Goal: Task Accomplishment & Management: Manage account settings

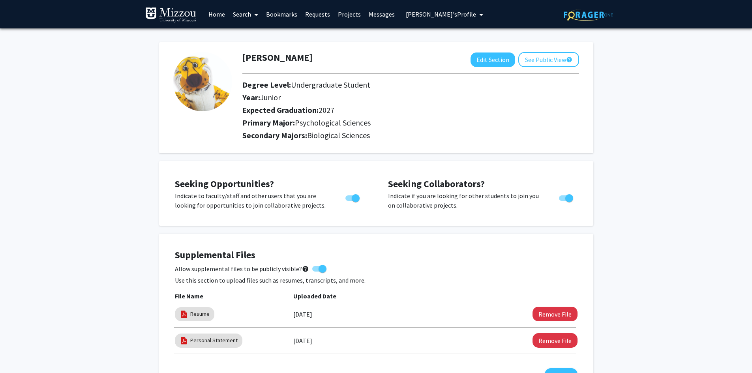
click at [444, 14] on span "[PERSON_NAME]'s Profile" at bounding box center [441, 14] width 70 height 8
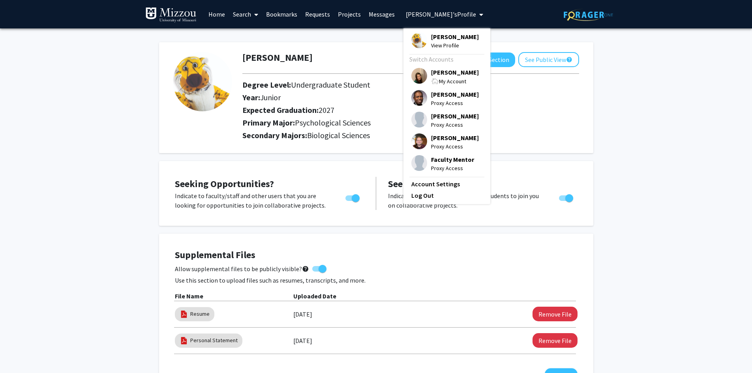
click at [443, 76] on span "[PERSON_NAME]" at bounding box center [455, 72] width 48 height 9
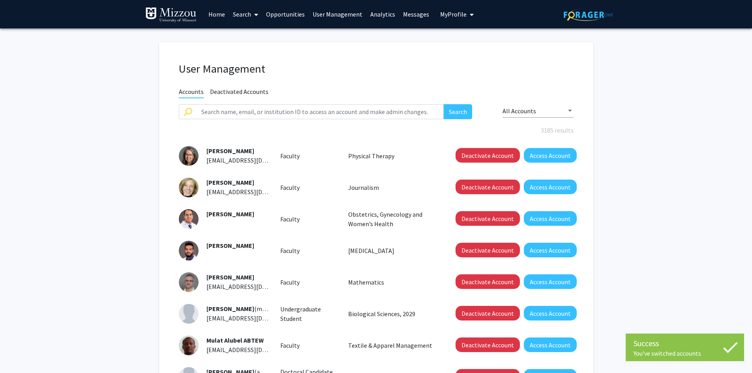
click at [294, 14] on link "Opportunities" at bounding box center [285, 14] width 47 height 28
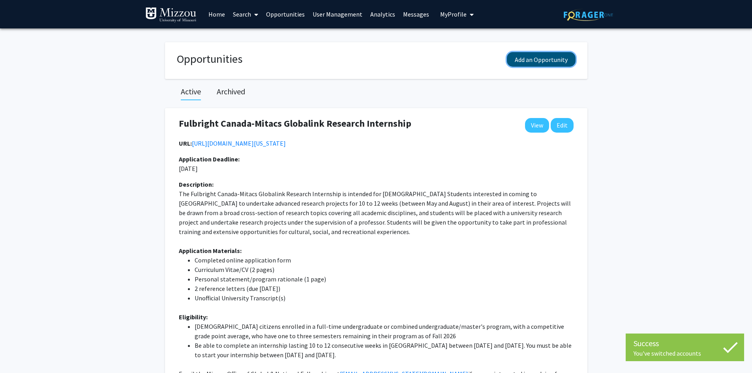
click at [524, 58] on button "Add an Opportunity" at bounding box center [541, 59] width 69 height 15
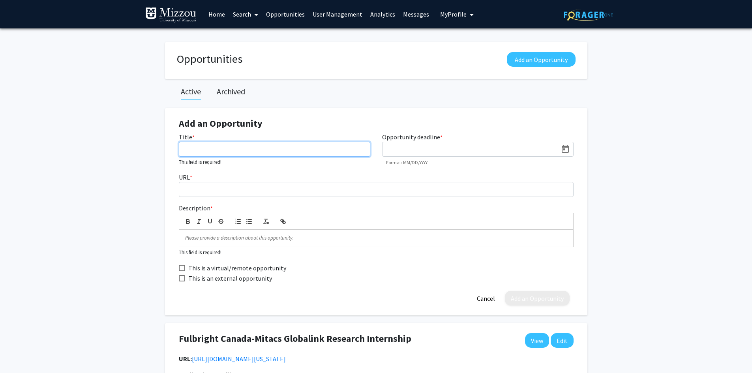
click at [352, 148] on input "Title *" at bounding box center [274, 149] width 191 height 15
type input "Health Sciences Research Day"
click at [566, 152] on icon "Open calendar" at bounding box center [565, 148] width 9 height 9
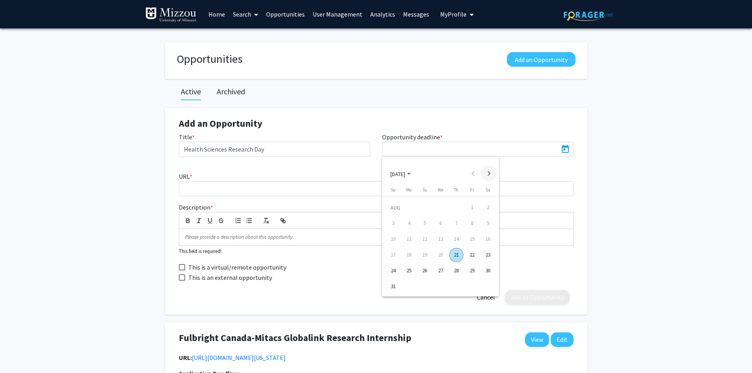
click at [486, 172] on button "Next month" at bounding box center [489, 173] width 16 height 16
click at [426, 238] on div "9" at bounding box center [425, 239] width 14 height 14
type input "[DATE]"
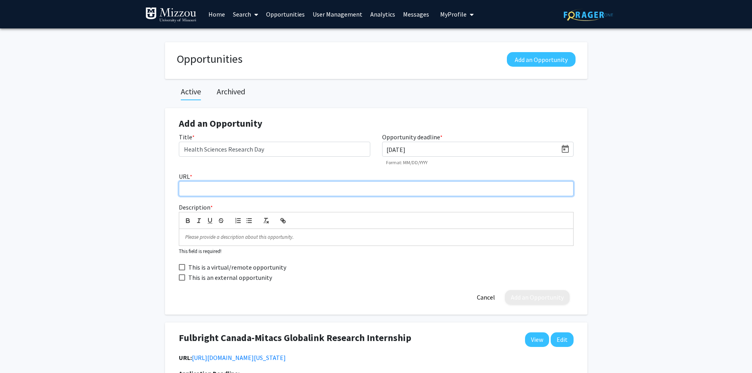
click at [368, 189] on input "URL *" at bounding box center [376, 188] width 395 height 15
paste input "[URL][DOMAIN_NAME][US_STATE]"
type input "[URL][DOMAIN_NAME][US_STATE]"
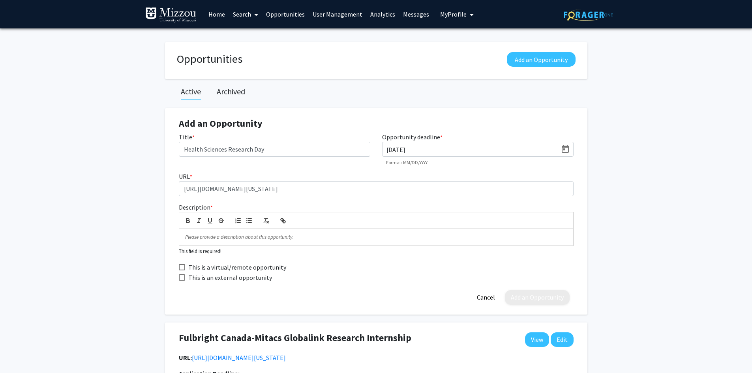
click at [559, 239] on p at bounding box center [376, 237] width 382 height 7
click at [300, 151] on input "Health Sciences Research Day" at bounding box center [274, 149] width 191 height 15
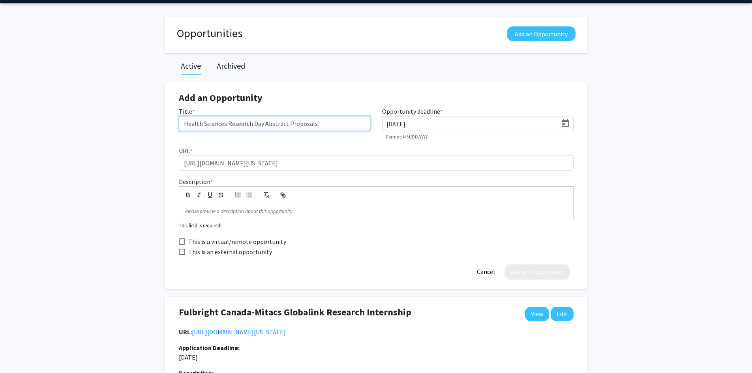
scroll to position [39, 0]
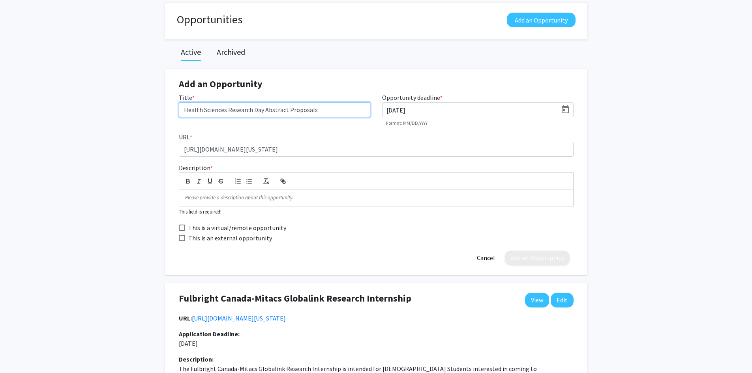
type input "Health Sciences Research Day Abstract Proposals"
click at [480, 198] on p at bounding box center [376, 197] width 382 height 7
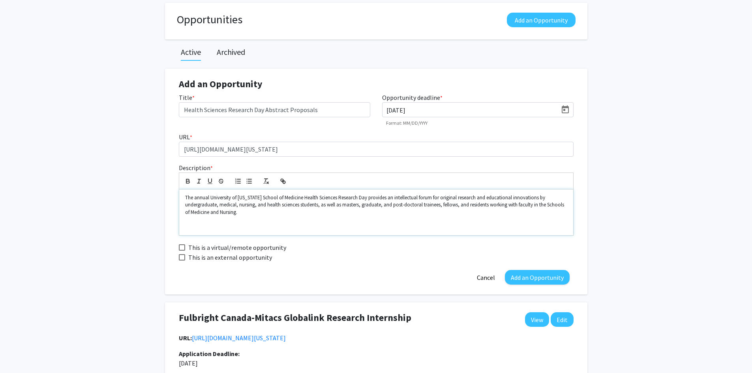
click at [240, 228] on p at bounding box center [376, 226] width 382 height 7
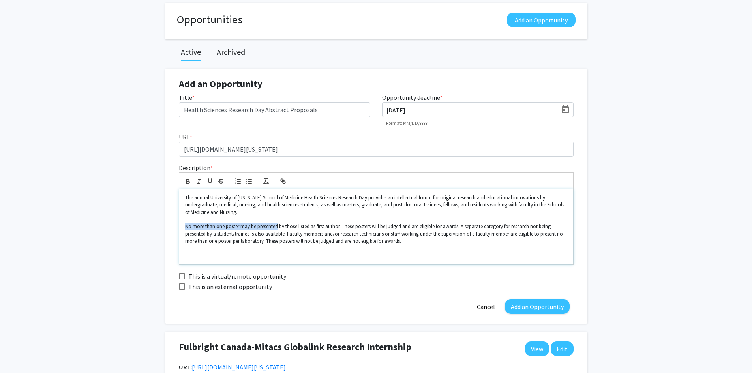
drag, startPoint x: 278, startPoint y: 224, endPoint x: 186, endPoint y: 224, distance: 92.4
click at [186, 224] on p "No more than one poster may be presented by those listed as first author. These…" at bounding box center [376, 234] width 382 height 22
click at [186, 180] on icon "button" at bounding box center [187, 180] width 3 height 2
click at [225, 229] on strong "No more than one poster may be presented" at bounding box center [239, 226] width 109 height 7
drag, startPoint x: 225, startPoint y: 229, endPoint x: 218, endPoint y: 228, distance: 7.5
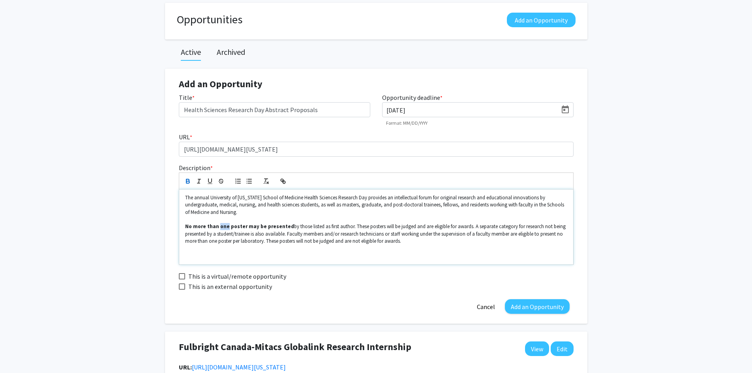
click at [218, 228] on strong "No more than one poster may be presented" at bounding box center [239, 226] width 109 height 7
click at [209, 180] on icon "button" at bounding box center [209, 181] width 7 height 7
click at [202, 253] on p at bounding box center [376, 255] width 382 height 7
click at [323, 259] on p at bounding box center [376, 255] width 382 height 7
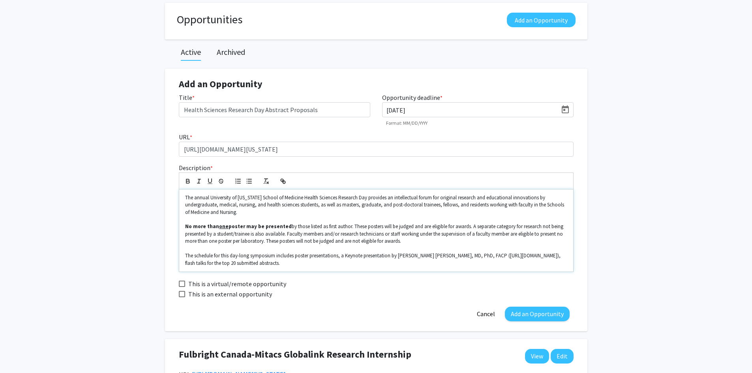
click at [557, 254] on p "The schedule for this day-long symposium includes poster presentations, a Keyno…" at bounding box center [376, 259] width 382 height 15
click at [347, 266] on p "The schedule for this day-long symposium includes poster presentations, a Keyno…" at bounding box center [376, 259] width 382 height 15
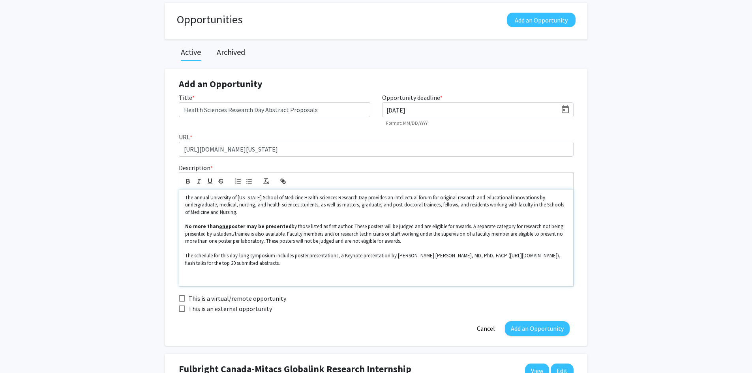
click at [341, 276] on p at bounding box center [376, 277] width 382 height 7
click at [301, 278] on p at bounding box center [376, 277] width 382 height 7
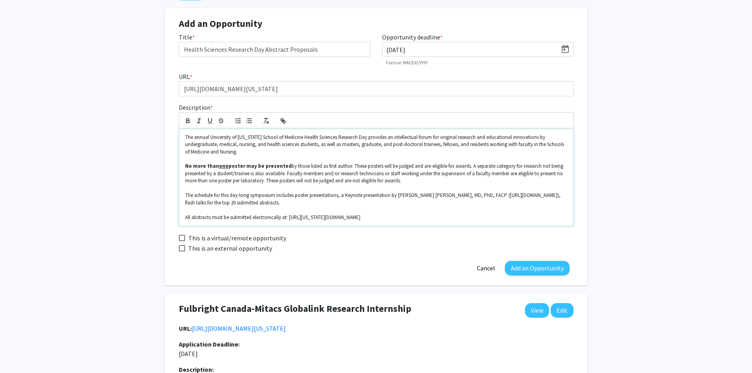
scroll to position [118, 0]
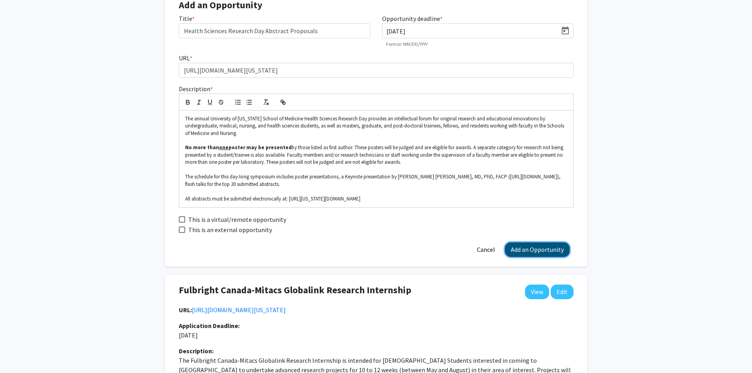
click at [535, 248] on button "Add an Opportunity" at bounding box center [537, 249] width 65 height 15
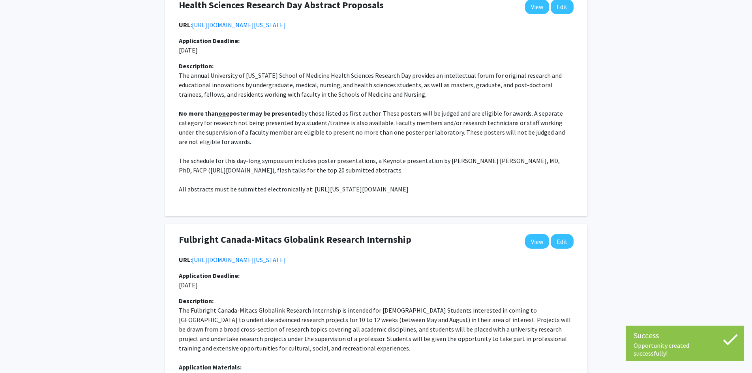
scroll to position [87, 0]
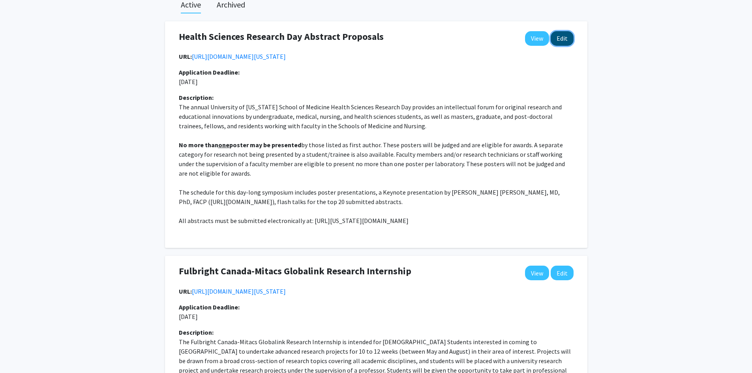
click at [563, 38] on button "Edit" at bounding box center [562, 38] width 23 height 15
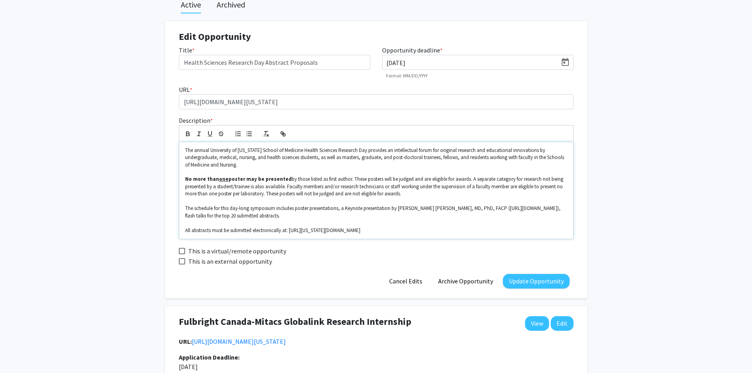
drag, startPoint x: 425, startPoint y: 230, endPoint x: 291, endPoint y: 232, distance: 133.8
click at [291, 232] on p "All abstracts must be submitted electronically at: [URL][US_STATE][DOMAIN_NAME]" at bounding box center [376, 230] width 382 height 7
copy p "[URL][US_STATE][DOMAIN_NAME]"
click at [282, 135] on icon "button" at bounding box center [282, 133] width 7 height 7
click at [409, 243] on link at bounding box center [404, 245] width 16 height 7
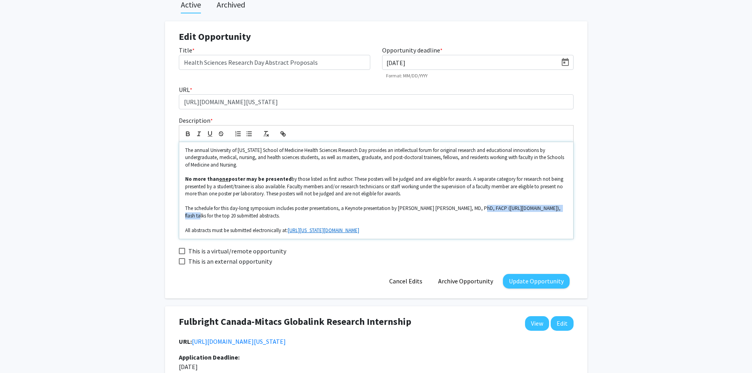
drag, startPoint x: 557, startPoint y: 208, endPoint x: 471, endPoint y: 208, distance: 85.7
click at [471, 208] on p "The schedule for this day-long symposium includes poster presentations, a Keyno…" at bounding box center [376, 212] width 382 height 15
click at [527, 195] on p "No more than one poster may be presented by those listed as first author. These…" at bounding box center [376, 187] width 382 height 22
drag, startPoint x: 556, startPoint y: 208, endPoint x: 471, endPoint y: 210, distance: 84.9
click at [471, 210] on p "The schedule for this day-long symposium includes poster presentations, a Keyno…" at bounding box center [376, 212] width 382 height 15
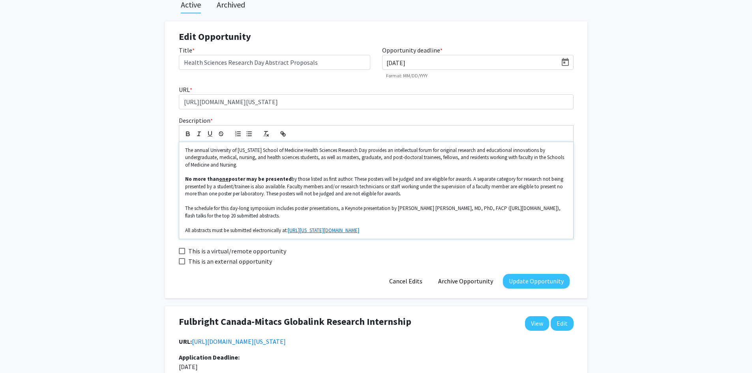
click at [518, 233] on p "All abstracts must be submitted electronically at: [URL][US_STATE][DOMAIN_NAME]" at bounding box center [376, 230] width 382 height 7
drag, startPoint x: 556, startPoint y: 208, endPoint x: 469, endPoint y: 208, distance: 86.9
click at [469, 208] on p "The schedule for this day-long symposium includes poster presentations, a Keyno…" at bounding box center [376, 212] width 382 height 15
copy p "[URL][DOMAIN_NAME]"
click at [284, 133] on icon "button" at bounding box center [284, 134] width 3 height 3
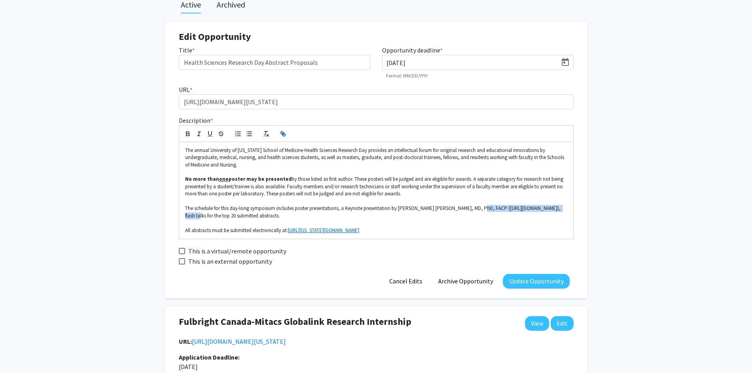
type input "[URL][DOMAIN_NAME]"
click at [562, 224] on link at bounding box center [558, 223] width 16 height 7
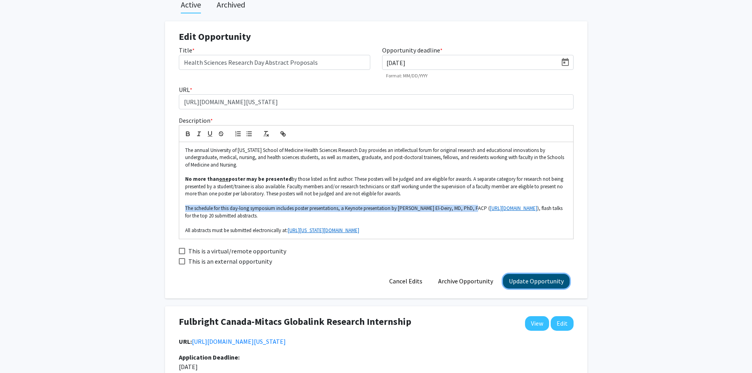
click at [535, 283] on button "Update Opportunity" at bounding box center [536, 281] width 67 height 15
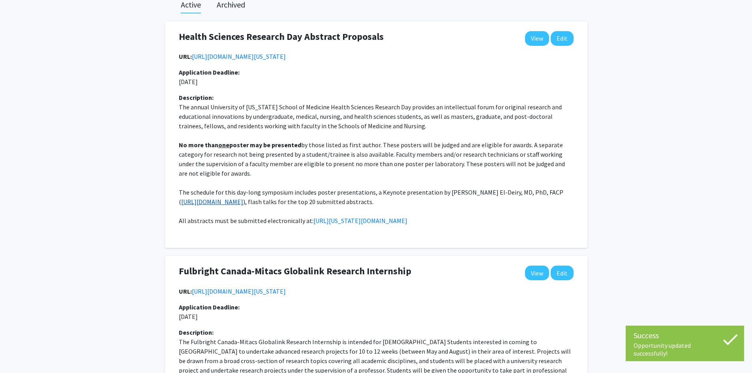
click at [215, 206] on link "[URL][DOMAIN_NAME]" at bounding box center [212, 202] width 62 height 8
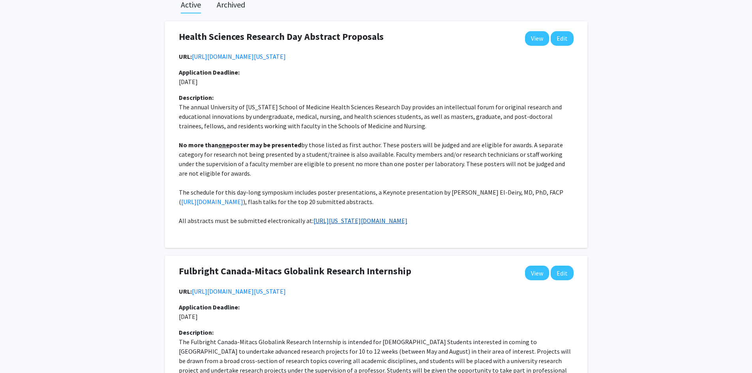
click at [407, 225] on link "[URL][US_STATE][DOMAIN_NAME]" at bounding box center [360, 221] width 94 height 8
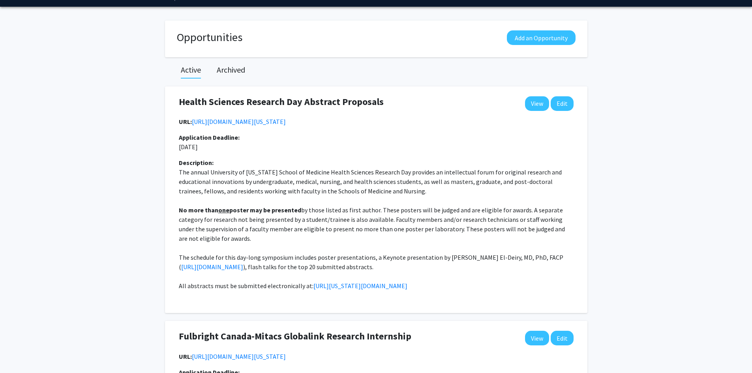
scroll to position [8, 0]
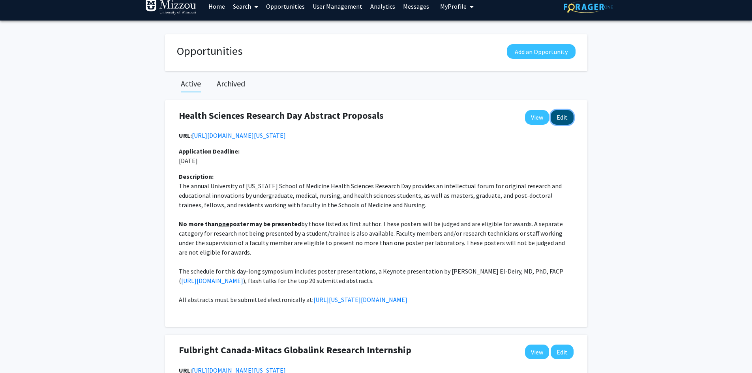
click at [563, 120] on button "Edit" at bounding box center [562, 117] width 23 height 15
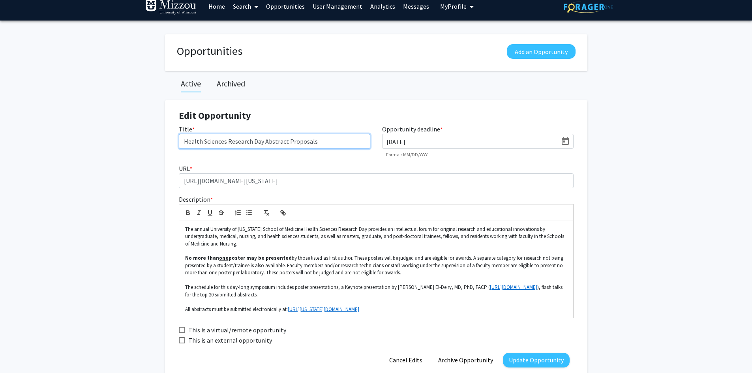
click at [351, 140] on input "Health Sciences Research Day Abstract Proposals" at bounding box center [274, 141] width 191 height 15
drag, startPoint x: 351, startPoint y: 140, endPoint x: 264, endPoint y: 142, distance: 86.5
click at [264, 142] on input "Health Sciences Research Day Abstract Proposals Due" at bounding box center [274, 141] width 191 height 15
click at [346, 140] on input "Health Sciences Research Day Abstract Proposals Due" at bounding box center [274, 141] width 191 height 15
type input "Health Sciences Research Day Abstract Proposals Due"
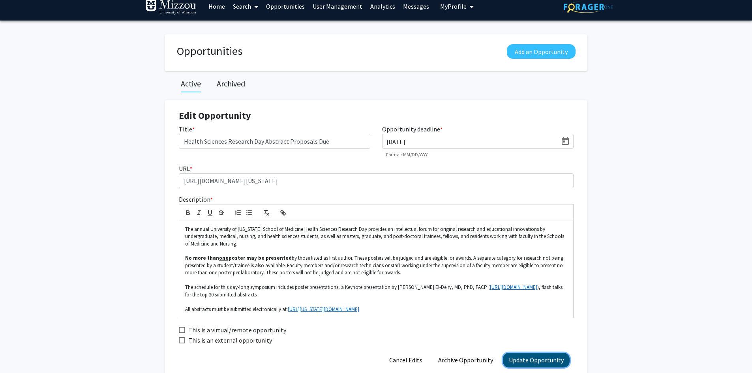
click at [524, 362] on button "Update Opportunity" at bounding box center [536, 360] width 67 height 15
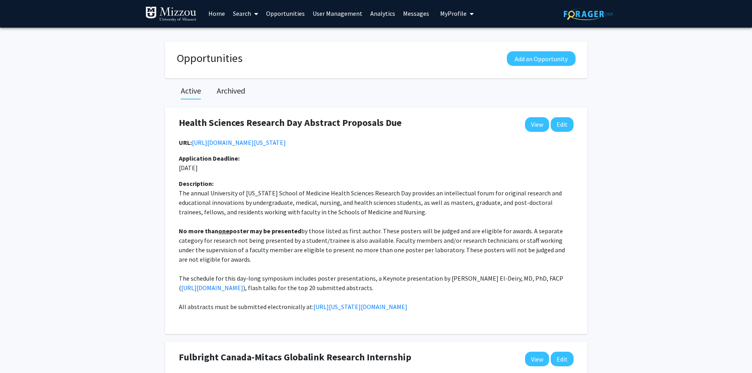
scroll to position [0, 0]
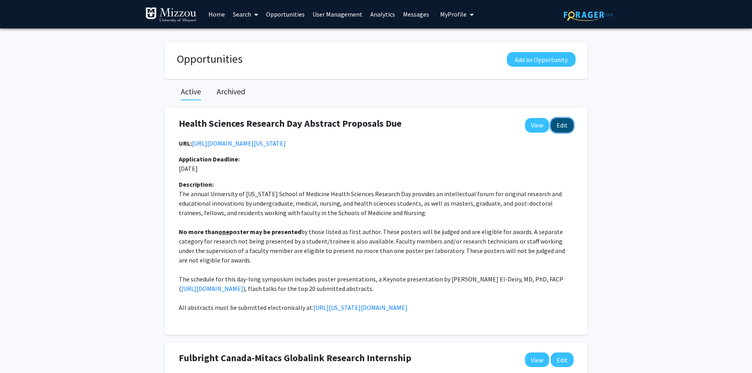
click at [559, 127] on button "Edit" at bounding box center [562, 125] width 23 height 15
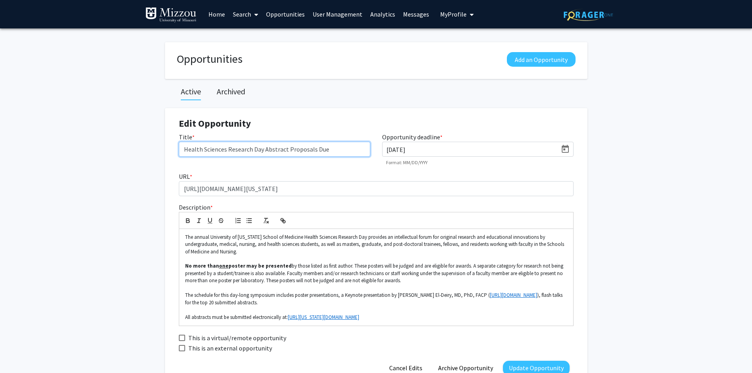
drag, startPoint x: 335, startPoint y: 148, endPoint x: 265, endPoint y: 150, distance: 70.3
click at [265, 150] on input "Health Sciences Research Day Abstract Proposals Due" at bounding box center [274, 149] width 191 height 15
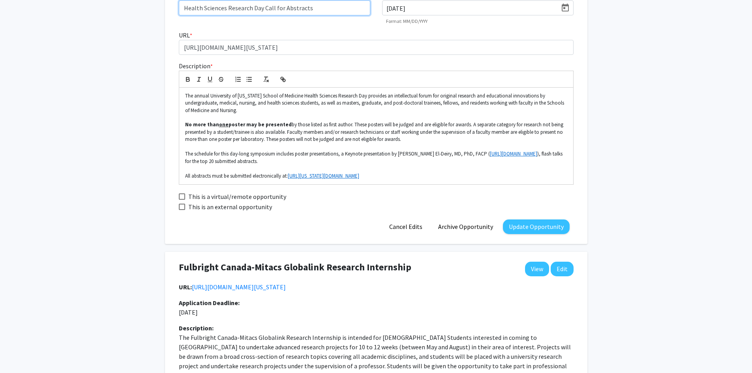
scroll to position [158, 0]
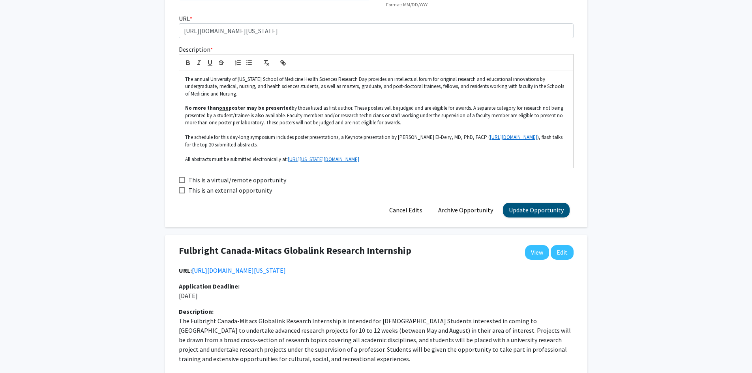
type input "Health Sciences Research Day Call for Abstracts"
click at [537, 210] on button "Update Opportunity" at bounding box center [536, 210] width 67 height 15
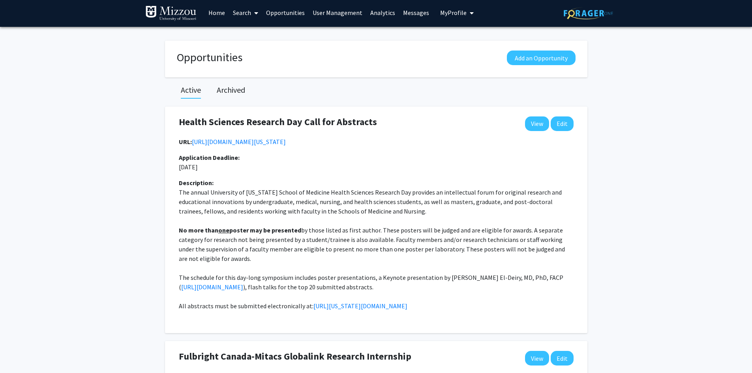
scroll to position [0, 0]
